Goal: Information Seeking & Learning: Learn about a topic

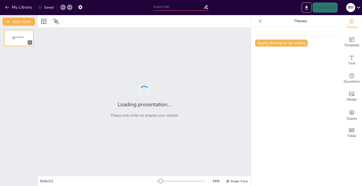
type input "Entendiendo la Ficha Catastral: Conceptos Clave"
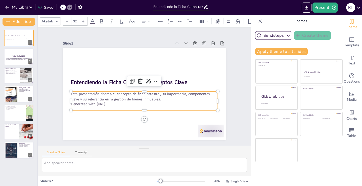
click at [110, 93] on p "Esta presentación aborda el concepto de ficha catastral, su importancia, compon…" at bounding box center [137, 80] width 106 height 116
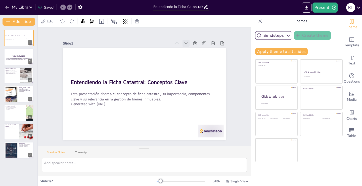
click at [127, 140] on icon at bounding box center [123, 143] width 7 height 7
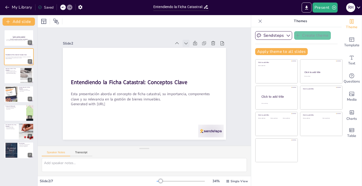
click at [143, 30] on icon at bounding box center [139, 26] width 7 height 7
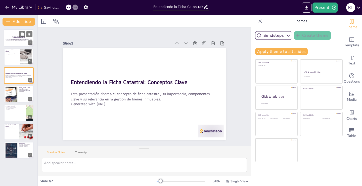
click at [12, 38] on p "[Todo: quote_author_symbol]" at bounding box center [18, 39] width 27 height 2
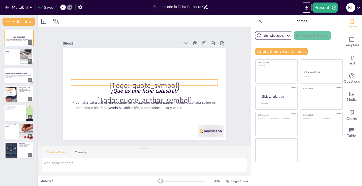
click at [117, 80] on p "[Todo: quote_symbol]" at bounding box center [144, 86] width 125 height 96
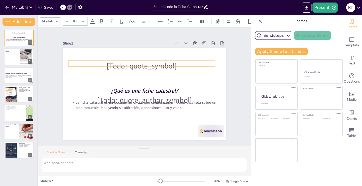
drag, startPoint x: 83, startPoint y: 78, endPoint x: 81, endPoint y: 59, distance: 19.5
click at [81, 59] on p "[Todo: quote_symbol]" at bounding box center [129, 101] width 96 height 126
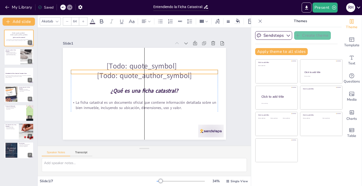
drag, startPoint x: 86, startPoint y: 97, endPoint x: 87, endPoint y: 73, distance: 24.6
click at [112, 73] on p "[Todo: quote_author_symbol]" at bounding box center [153, 81] width 83 height 133
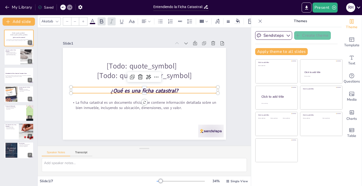
type input "48"
click at [115, 89] on strong "¿Qué es una ficha catastral?" at bounding box center [141, 89] width 59 height 45
click at [118, 88] on strong "¿Qué es una ficha catastral?" at bounding box center [140, 89] width 45 height 59
click at [133, 88] on strong "¿Qué es una ficha catastral?" at bounding box center [140, 86] width 14 height 68
click at [24, 93] on div at bounding box center [19, 93] width 30 height 17
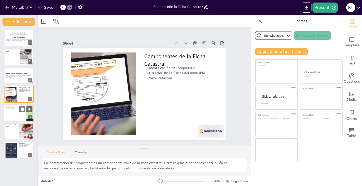
click at [23, 114] on div at bounding box center [19, 112] width 30 height 17
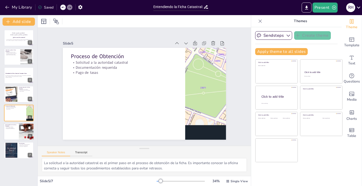
click at [17, 133] on div at bounding box center [19, 131] width 30 height 17
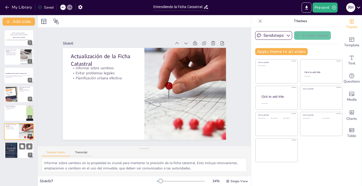
click at [14, 147] on div at bounding box center [10, 149] width 33 height 15
type textarea "La ficha catastral se considera una herramienta clave para la gestión de bienes…"
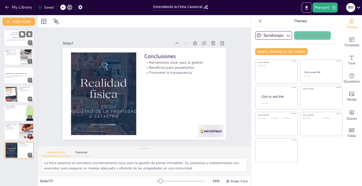
click at [10, 32] on p "[Todo: quote_symbol]" at bounding box center [18, 33] width 27 height 2
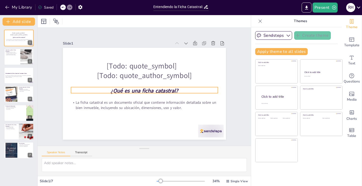
click at [107, 89] on p "¿Qué es una ficha catastral?" at bounding box center [141, 88] width 92 height 123
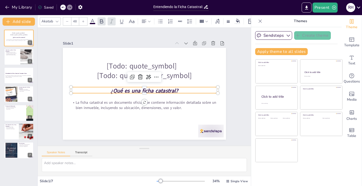
click at [107, 89] on p "¿Qué es una ficha catastral?" at bounding box center [141, 83] width 123 height 92
click at [107, 89] on p "¿Qué es una ficha catastral?" at bounding box center [141, 84] width 92 height 123
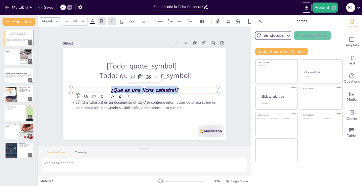
click at [87, 86] on p "¿Qué es una ficha catastral?" at bounding box center [142, 89] width 123 height 92
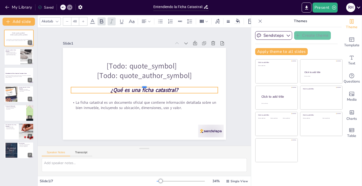
click at [127, 85] on div at bounding box center [145, 85] width 77 height 129
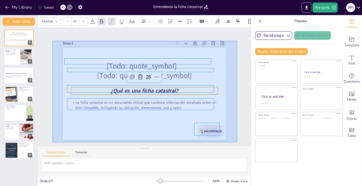
drag, startPoint x: 53, startPoint y: 41, endPoint x: 237, endPoint y: 142, distance: 210.4
click at [237, 142] on div "Slide 1 [Todo: quote_symbol] [Todo: quote_author_symbol] La ficha catastral es …" at bounding box center [144, 86] width 209 height 243
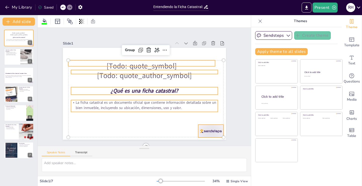
click at [203, 79] on div "Slide 1 [Todo: quote_symbol] ¿Qué es una ficha catastral? [Todo: quote_author_s…" at bounding box center [144, 86] width 118 height 213
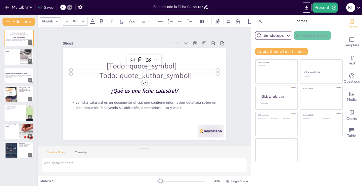
click at [159, 68] on p "[Todo: quote_author_symbol]" at bounding box center [155, 84] width 42 height 146
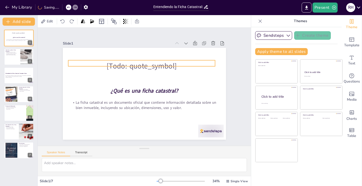
click at [155, 67] on p "[Todo: quote_symbol]" at bounding box center [133, 69] width 139 height 70
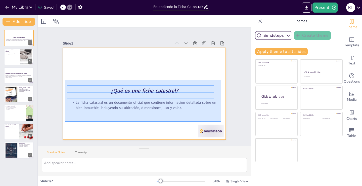
drag, startPoint x: 65, startPoint y: 82, endPoint x: 218, endPoint y: 119, distance: 158.0
click at [221, 120] on div at bounding box center [140, 92] width 187 height 161
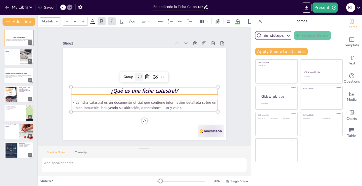
click at [151, 78] on icon at bounding box center [154, 81] width 6 height 6
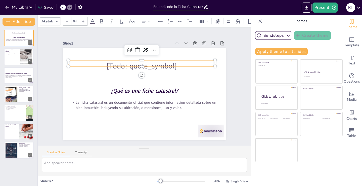
click at [113, 65] on div "[Todo: quote_symbol] ¿Qué es una ficha catastral? La ficha catastral es un docu…" at bounding box center [141, 93] width 186 height 150
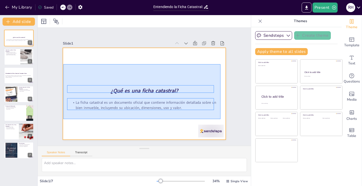
drag, startPoint x: 66, startPoint y: 79, endPoint x: 219, endPoint y: 118, distance: 157.3
click at [220, 119] on div at bounding box center [139, 91] width 182 height 177
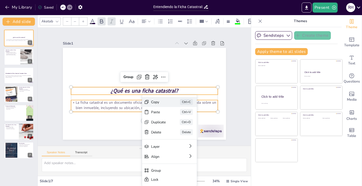
click at [89, 109] on div "Copy" at bounding box center [84, 117] width 10 height 16
